Goal: Navigation & Orientation: Find specific page/section

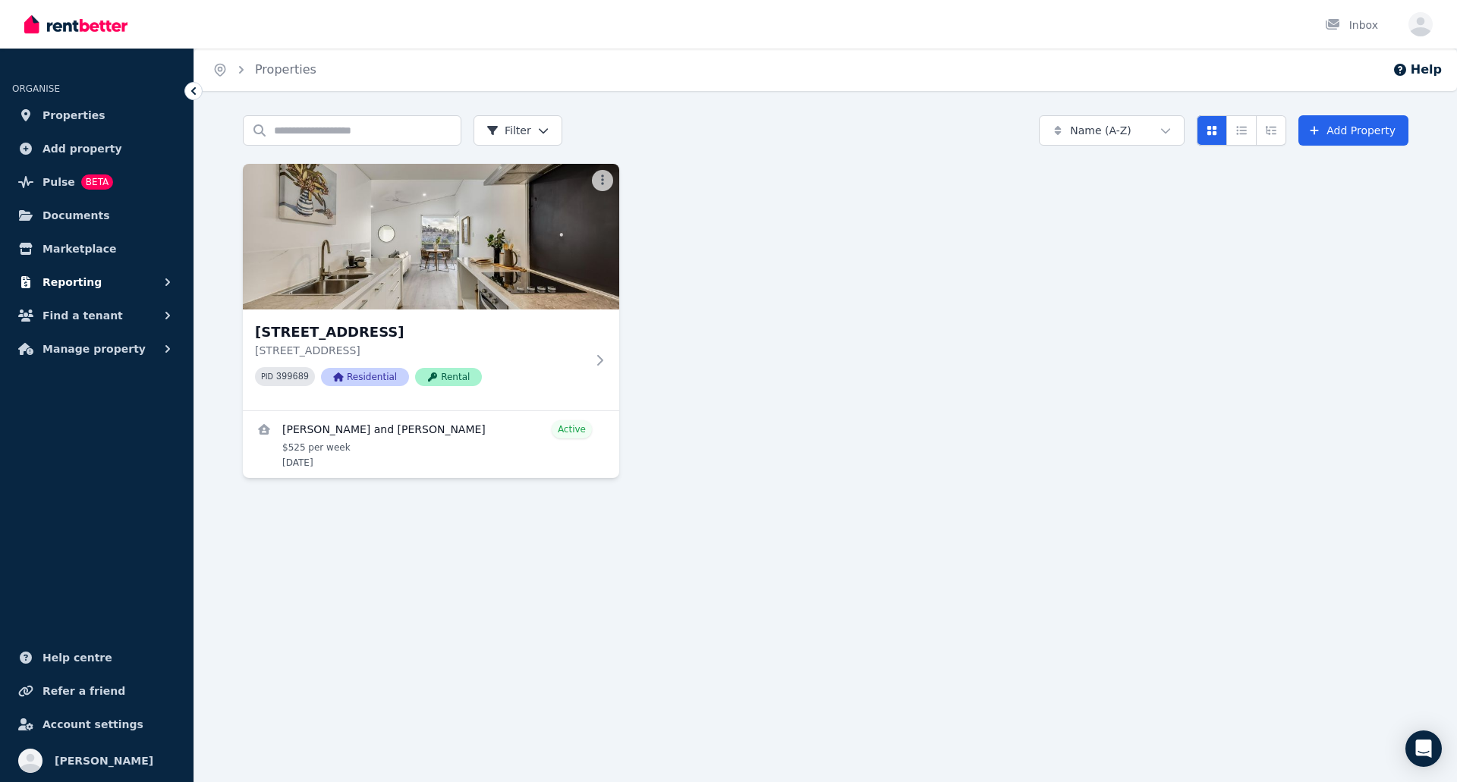
click at [111, 271] on button "Reporting" at bounding box center [96, 282] width 169 height 30
click at [104, 359] on link "Finance report" at bounding box center [96, 346] width 157 height 30
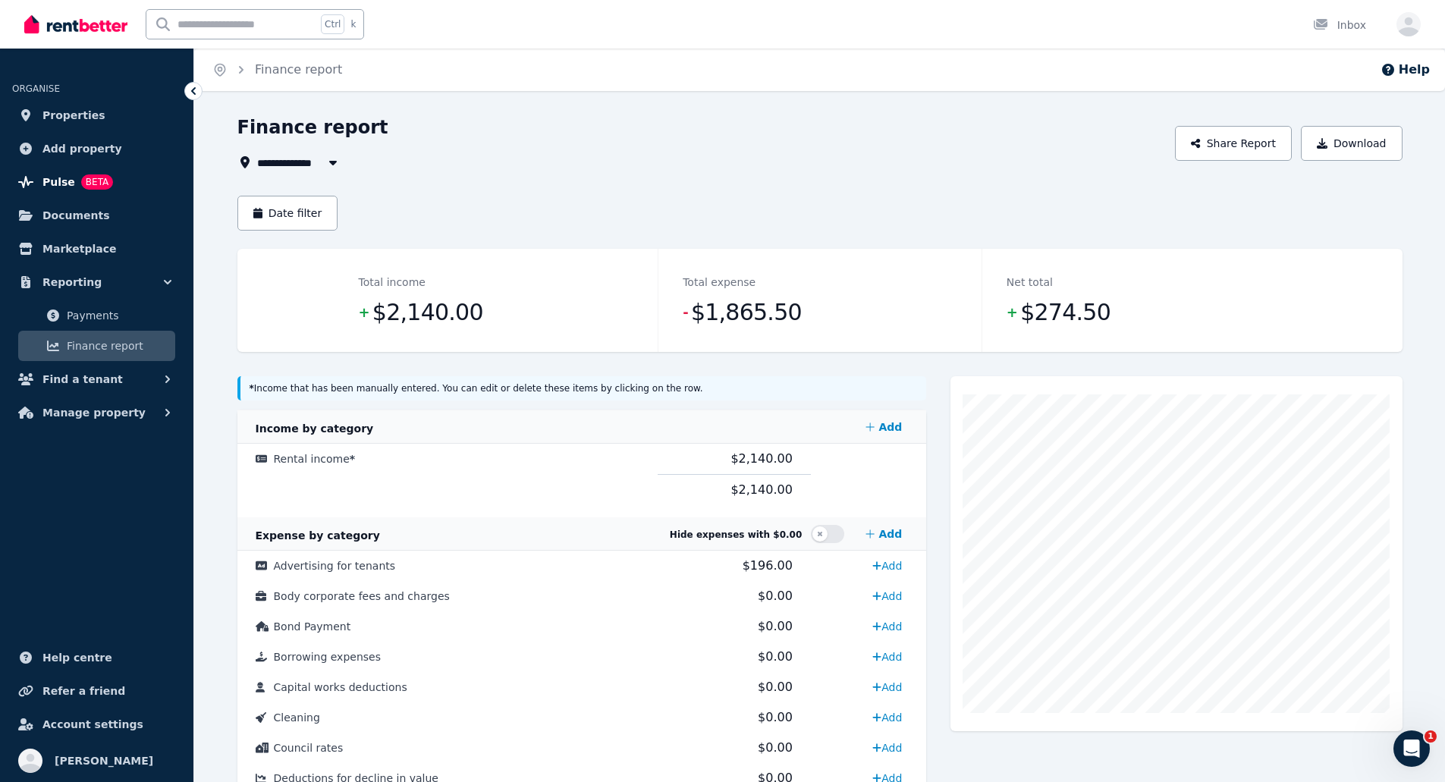
click at [49, 179] on span "Pulse" at bounding box center [58, 182] width 33 height 18
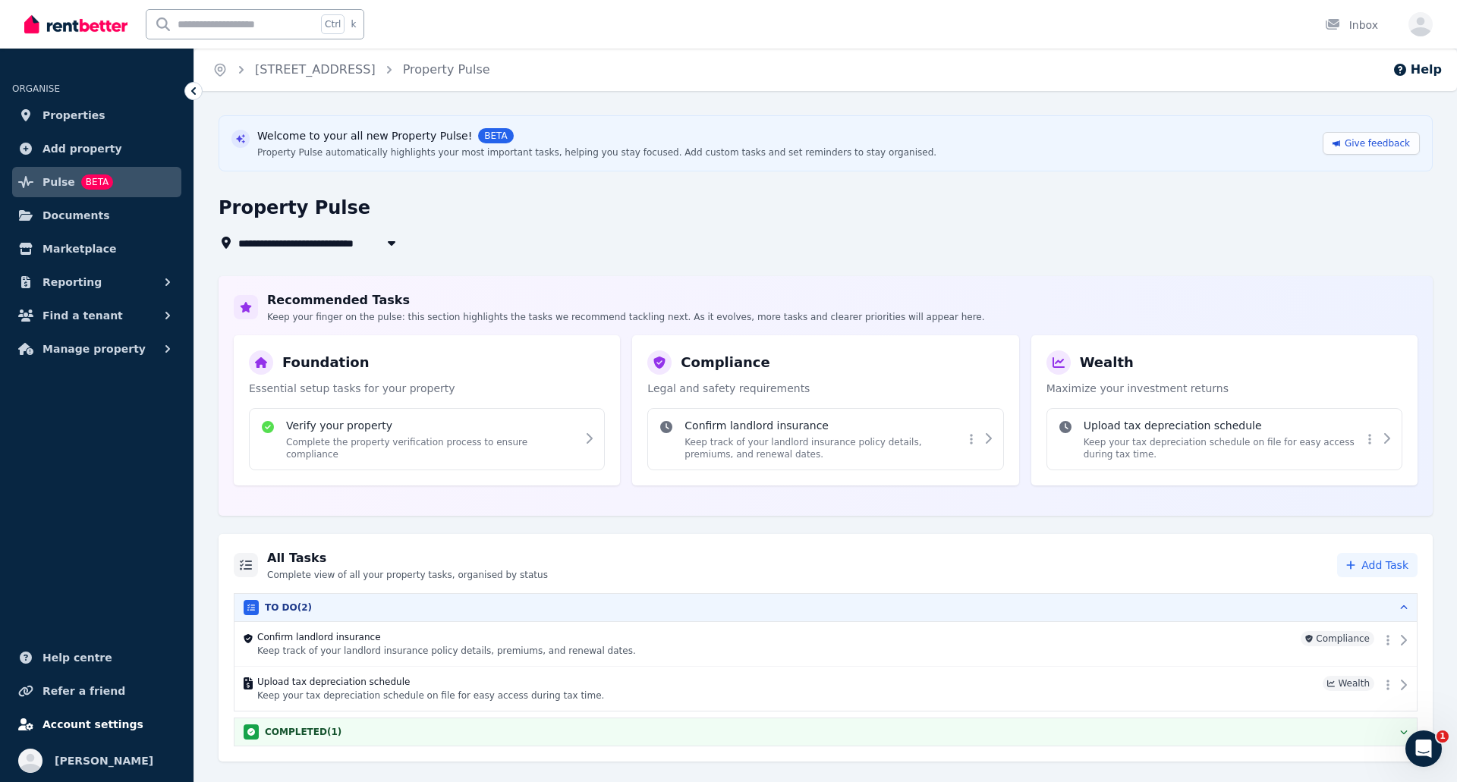
click at [75, 731] on span "Account settings" at bounding box center [92, 724] width 101 height 18
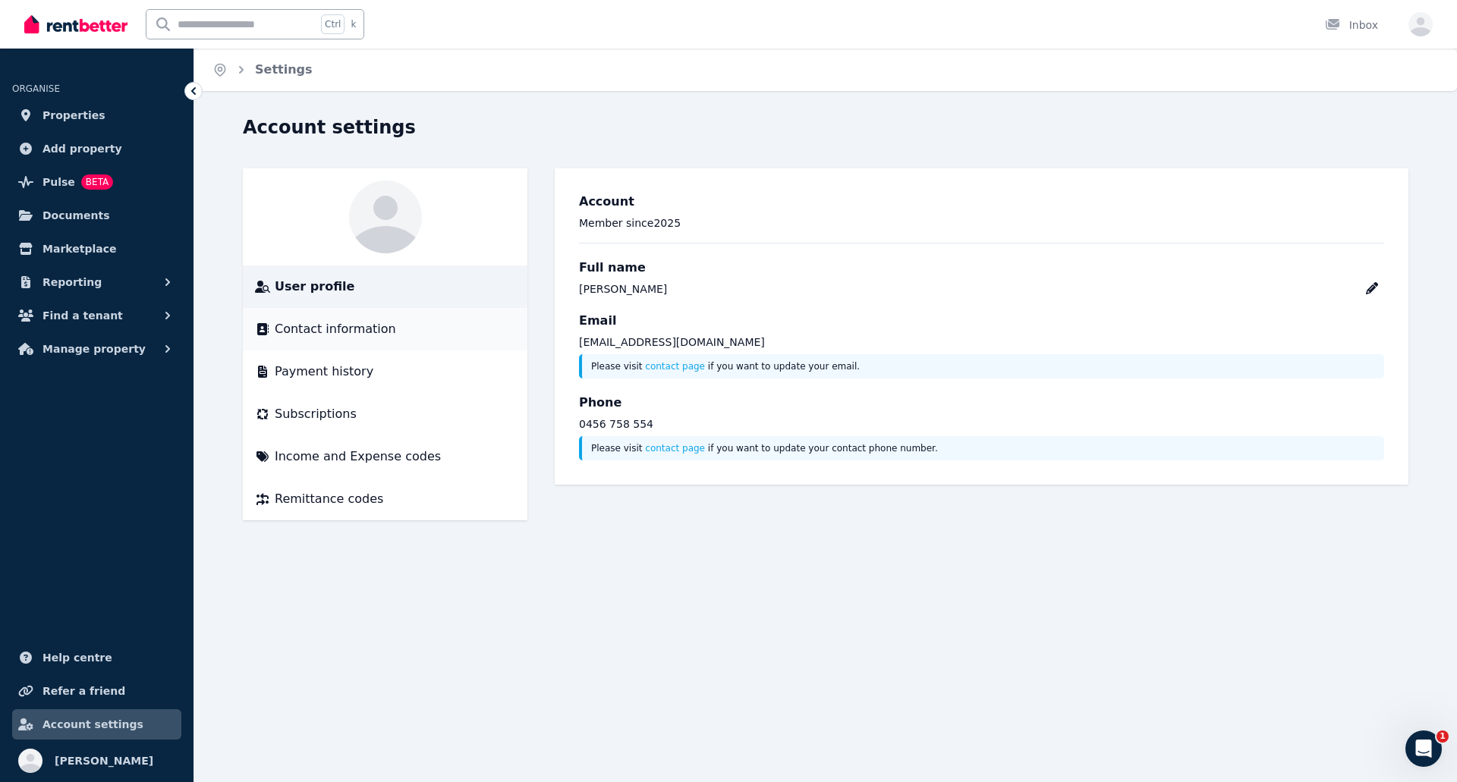
click at [329, 329] on span "Contact information" at bounding box center [335, 329] width 121 height 18
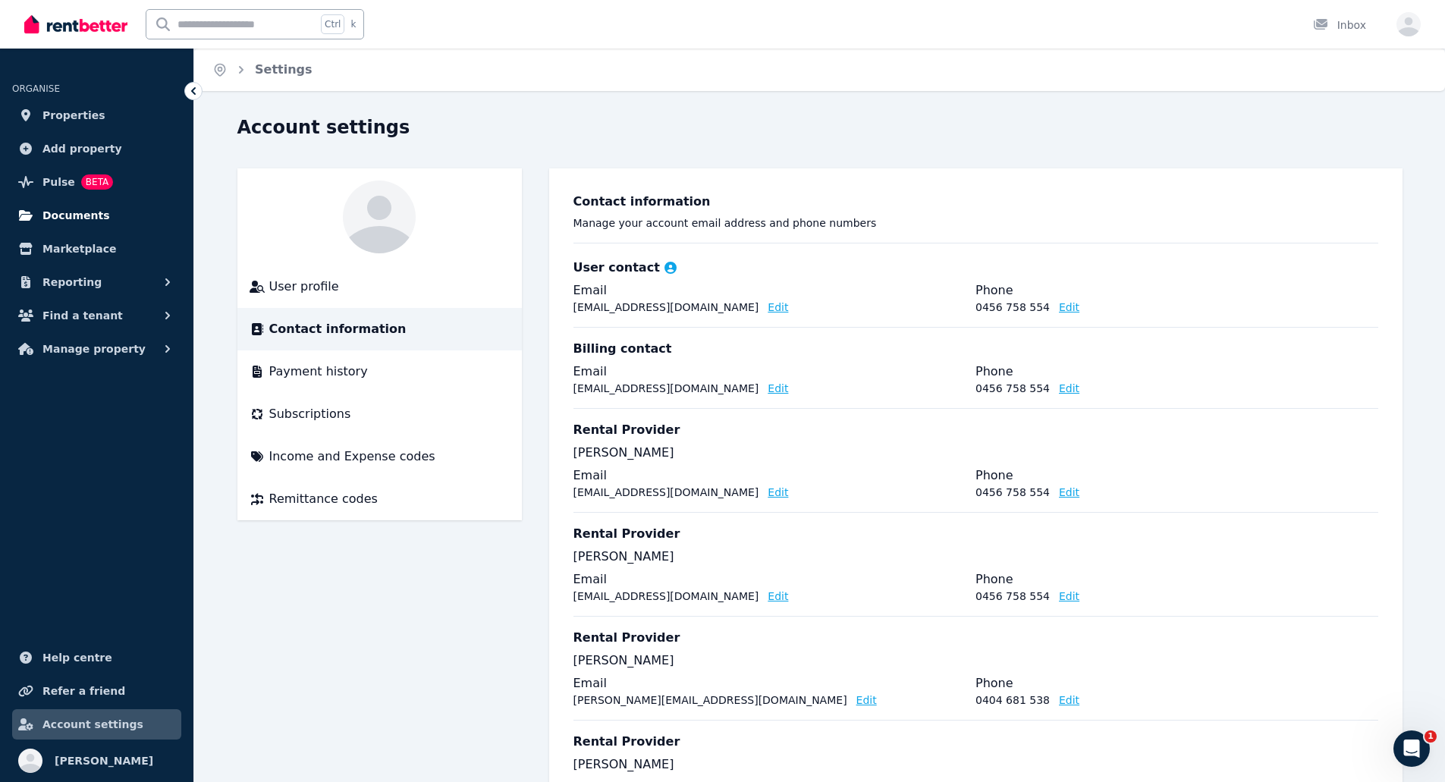
click at [76, 215] on span "Documents" at bounding box center [76, 215] width 68 height 18
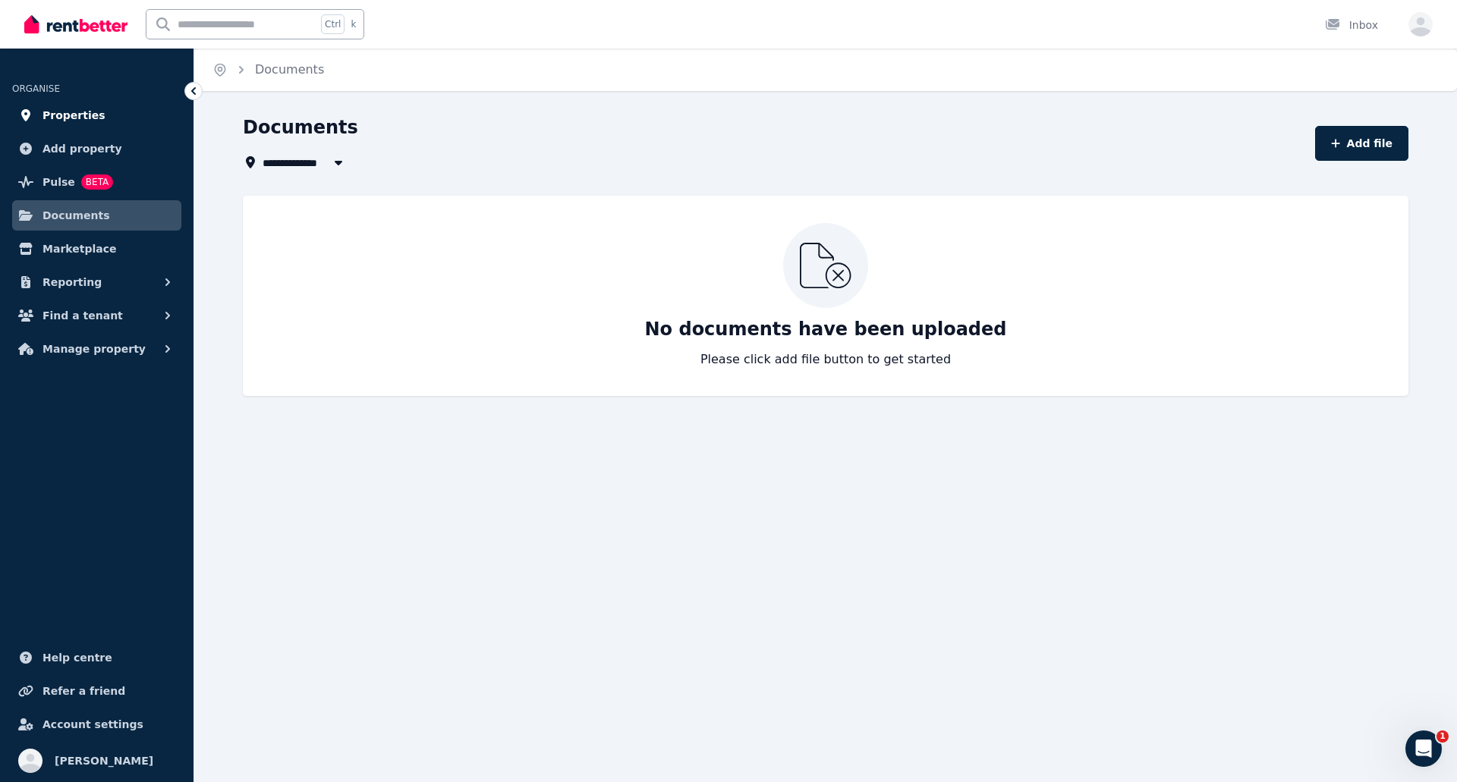
click at [72, 118] on span "Properties" at bounding box center [73, 115] width 63 height 18
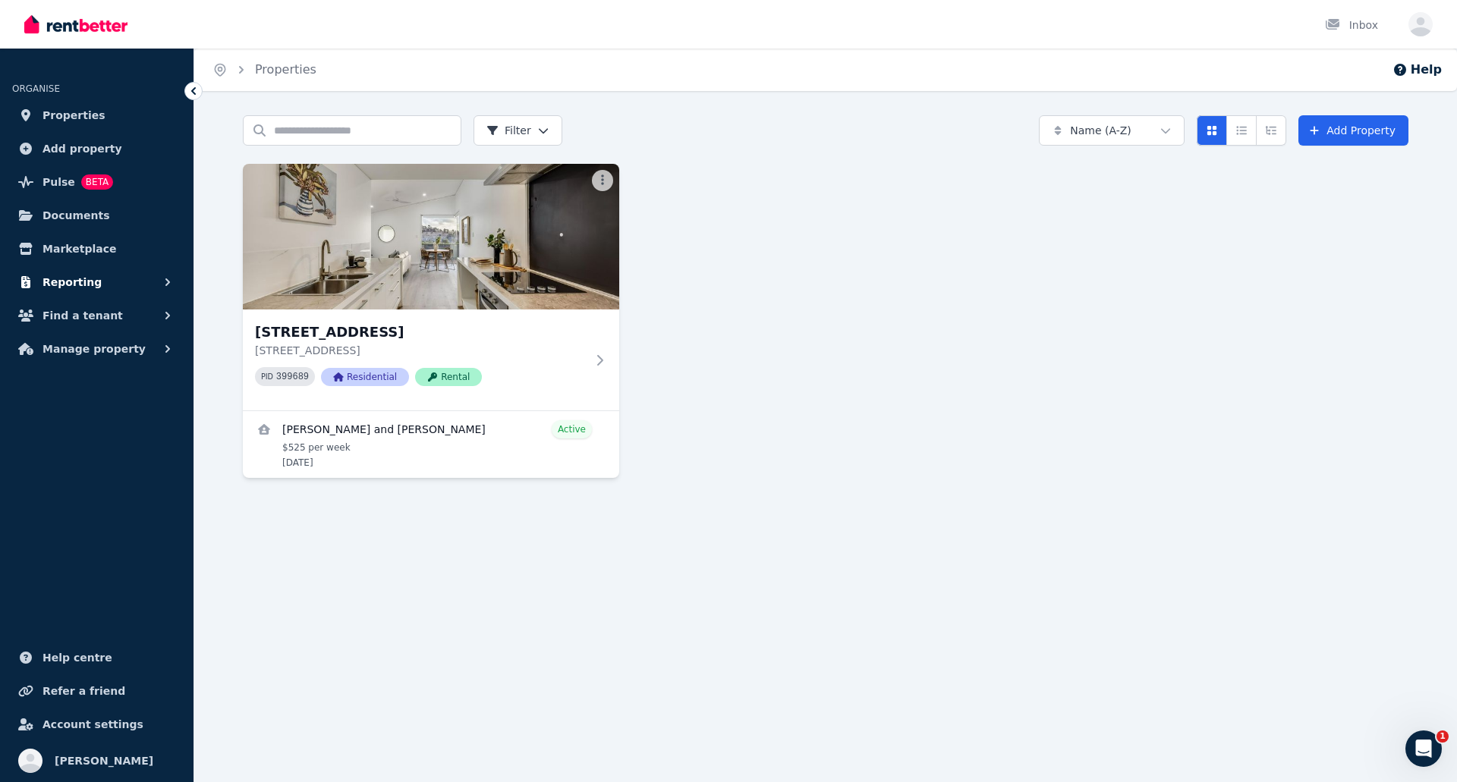
click at [109, 290] on button "Reporting" at bounding box center [96, 282] width 169 height 30
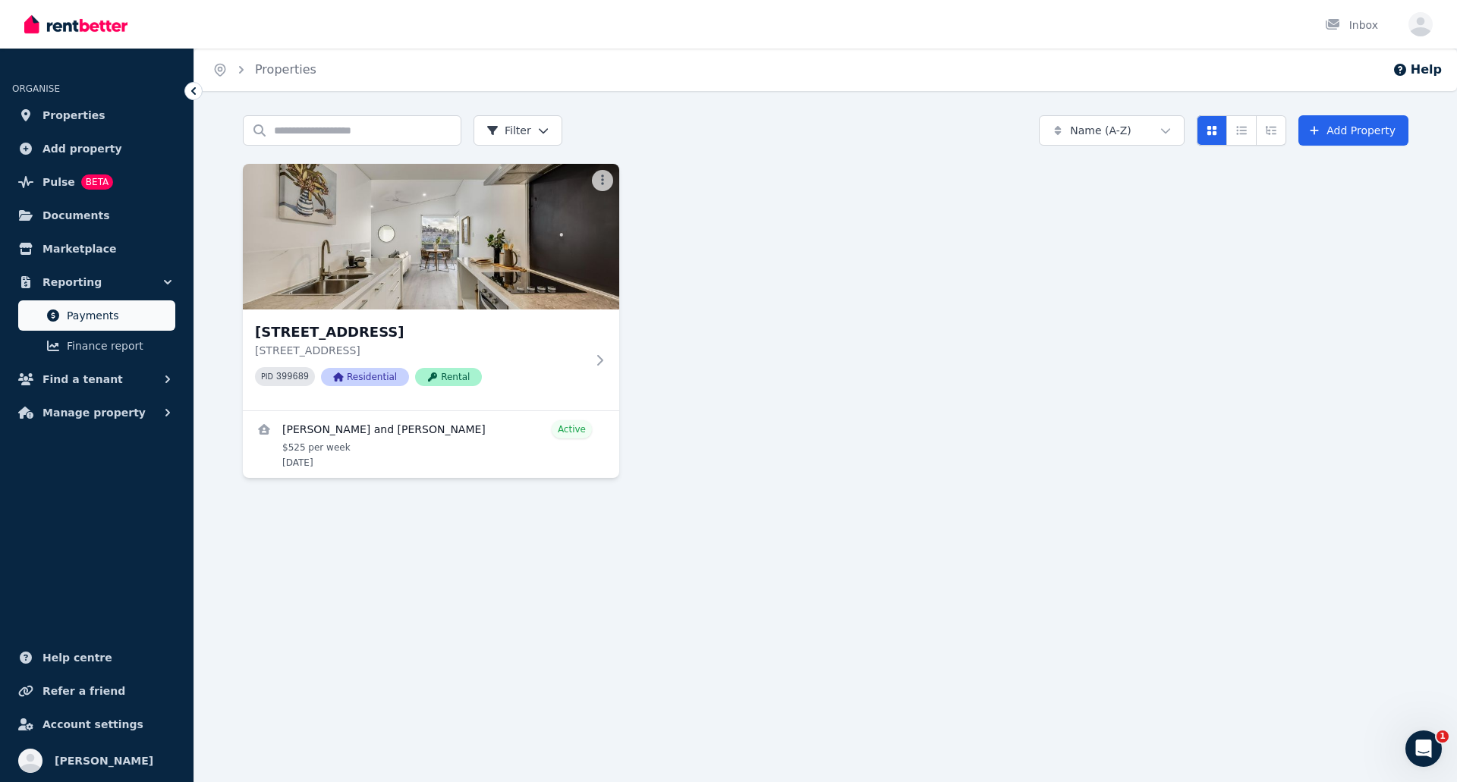
click at [91, 317] on span "Payments" at bounding box center [118, 316] width 102 height 18
